Goal: Navigation & Orientation: Find specific page/section

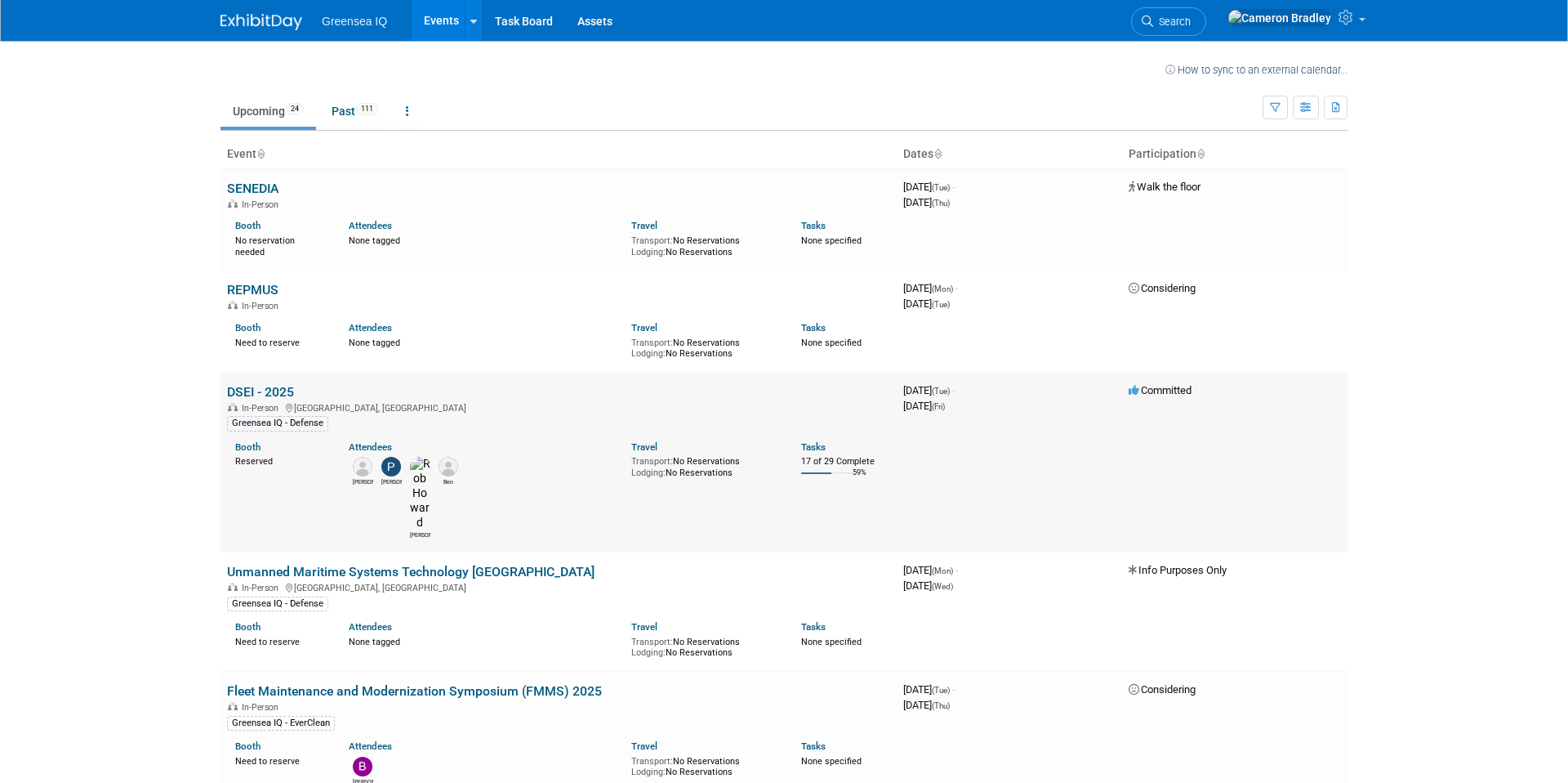
click at [277, 390] on link "DSEI - 2025" at bounding box center [260, 392] width 67 height 16
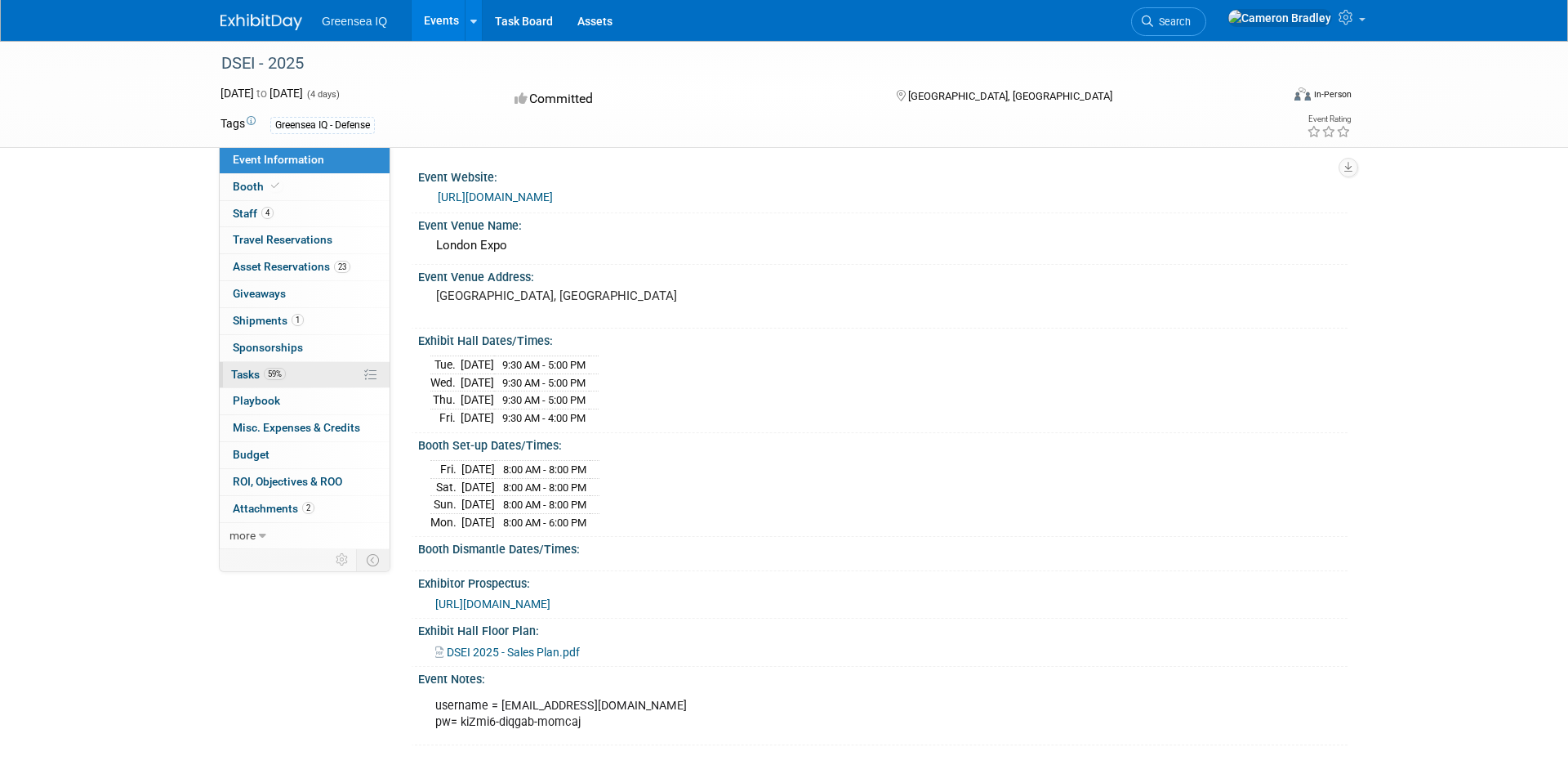
click at [241, 370] on span "Tasks 59%" at bounding box center [258, 374] width 55 height 13
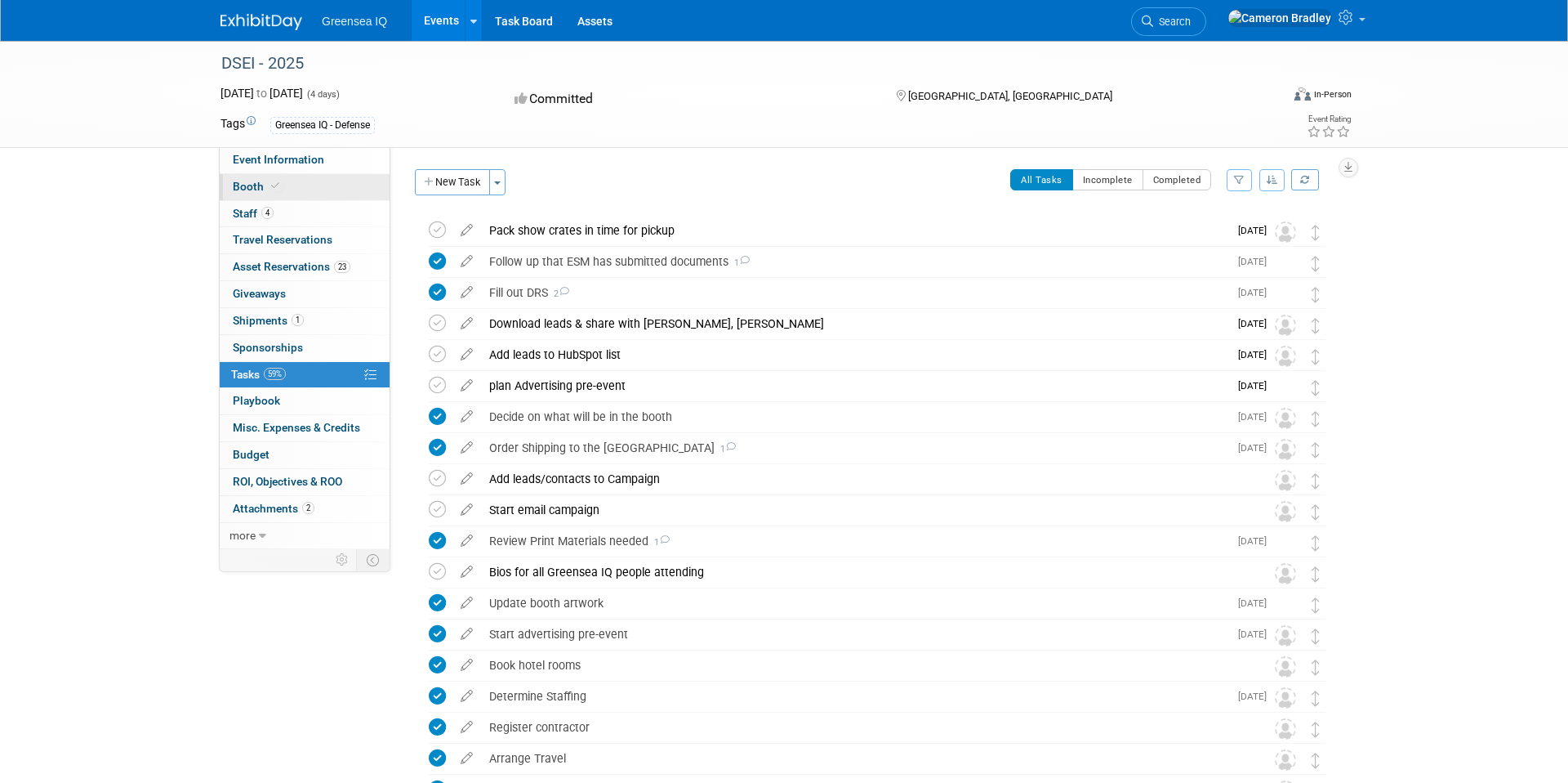
click at [252, 184] on span "Booth" at bounding box center [257, 186] width 50 height 13
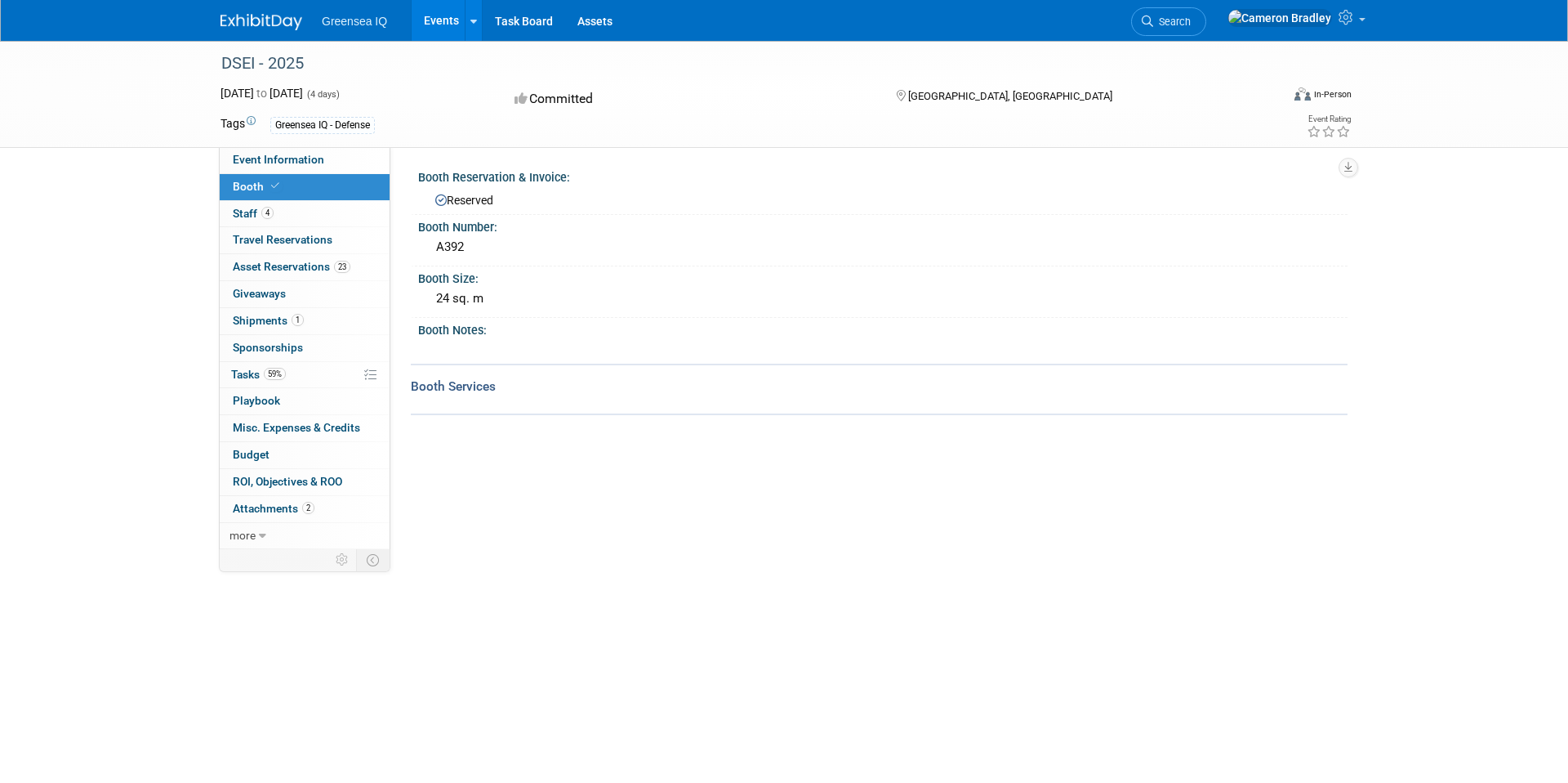
drag, startPoint x: 476, startPoint y: 243, endPoint x: 428, endPoint y: 244, distance: 48.0
click at [428, 244] on div "A392" at bounding box center [883, 247] width 930 height 27
